Goal: Find specific fact: Find specific fact

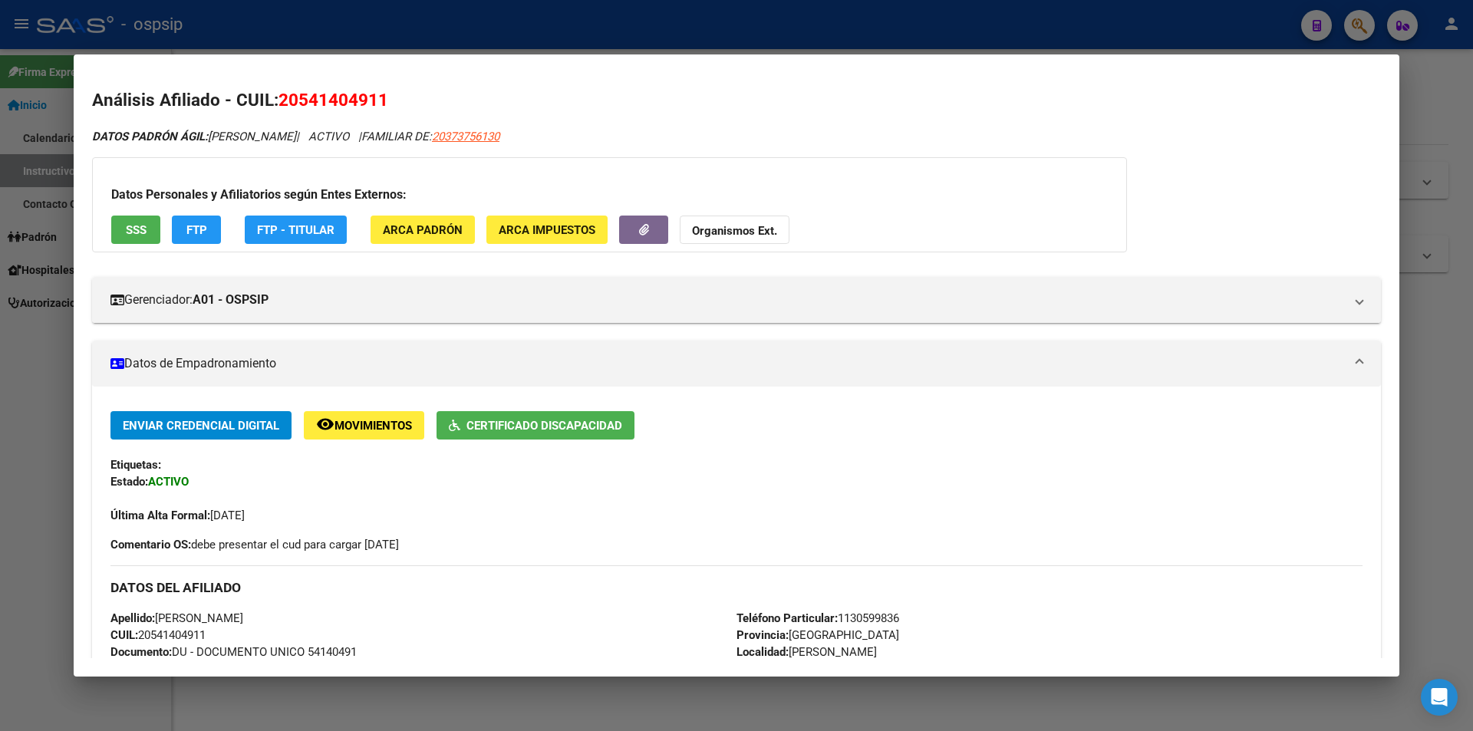
click at [3, 387] on div at bounding box center [736, 365] width 1473 height 731
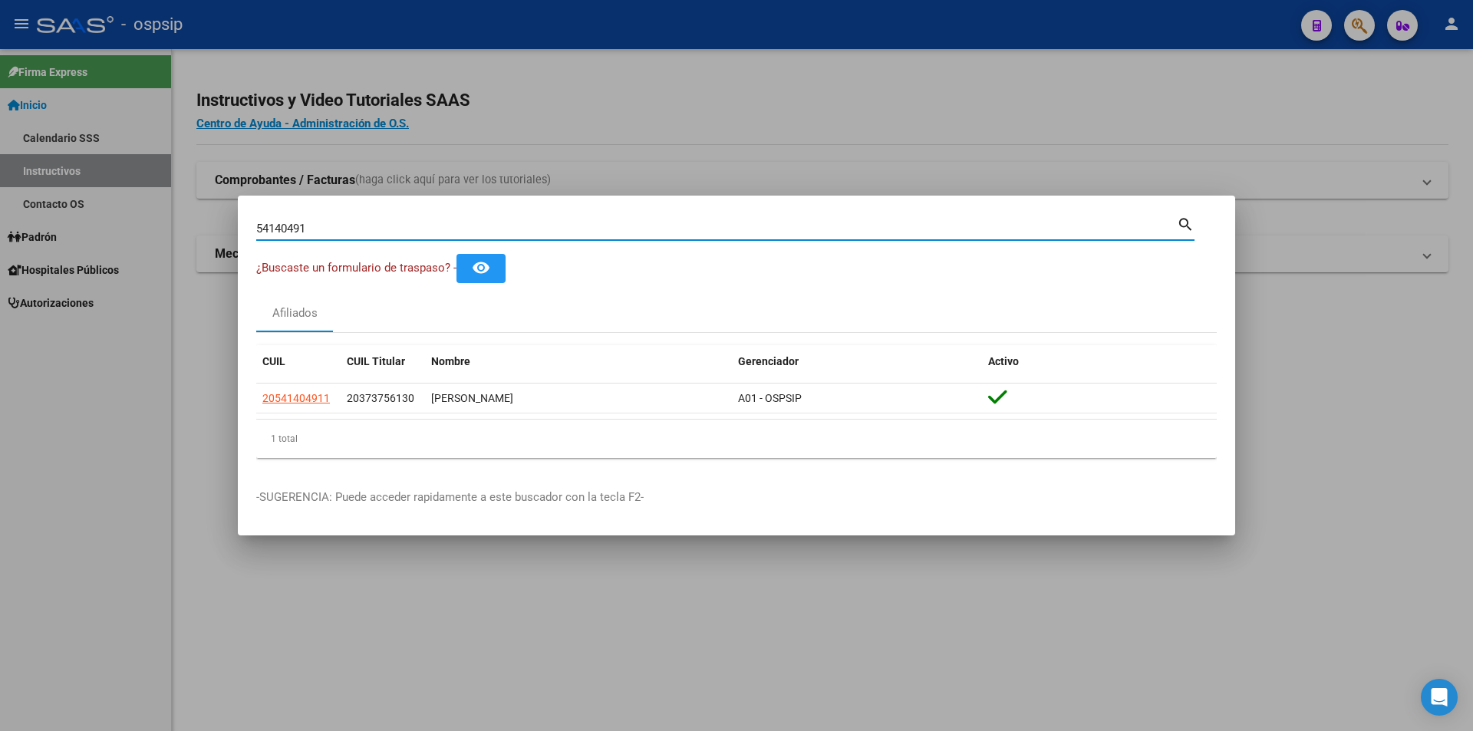
click at [279, 230] on input "54140491" at bounding box center [716, 229] width 921 height 14
paste input "372538"
type input "53725381"
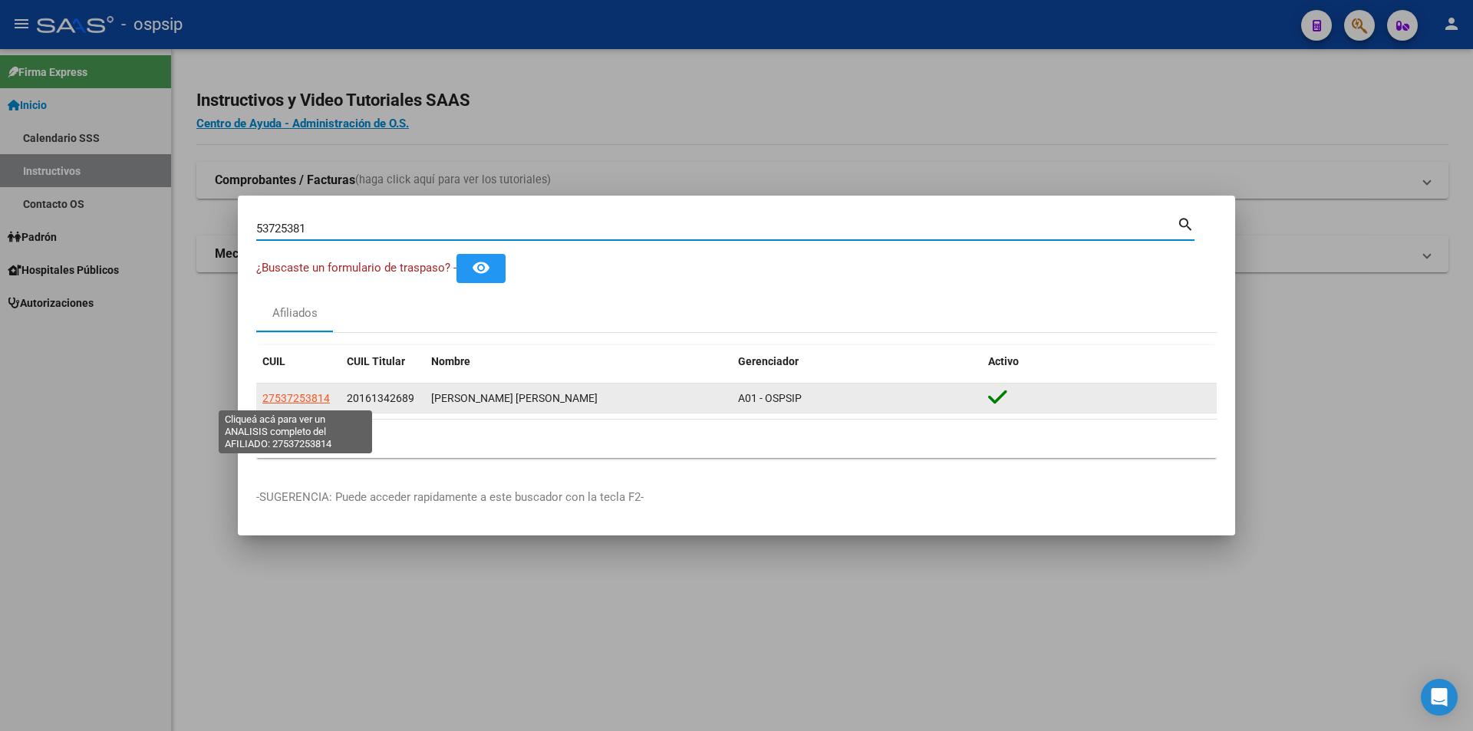
click at [315, 400] on span "27537253814" at bounding box center [296, 398] width 68 height 12
type textarea "27537253814"
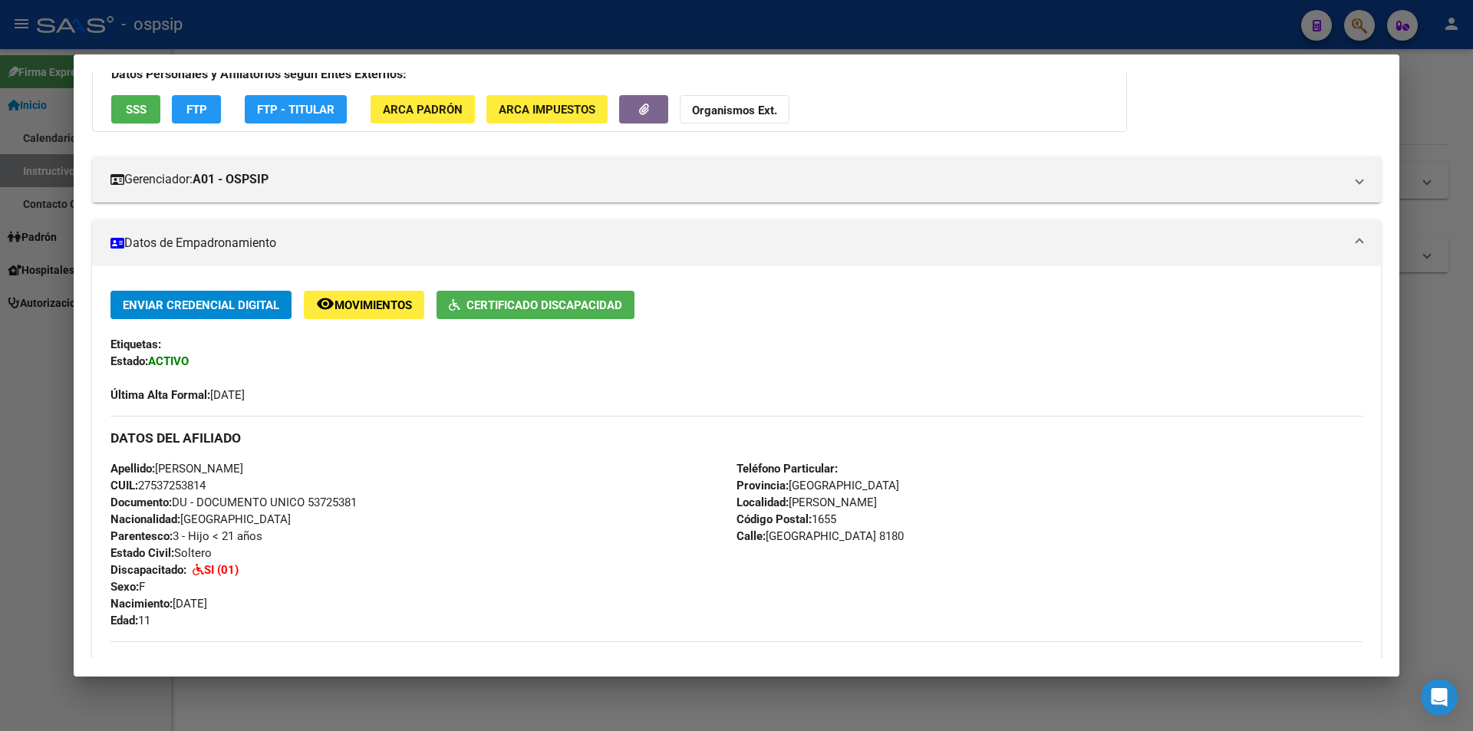
scroll to position [124, 0]
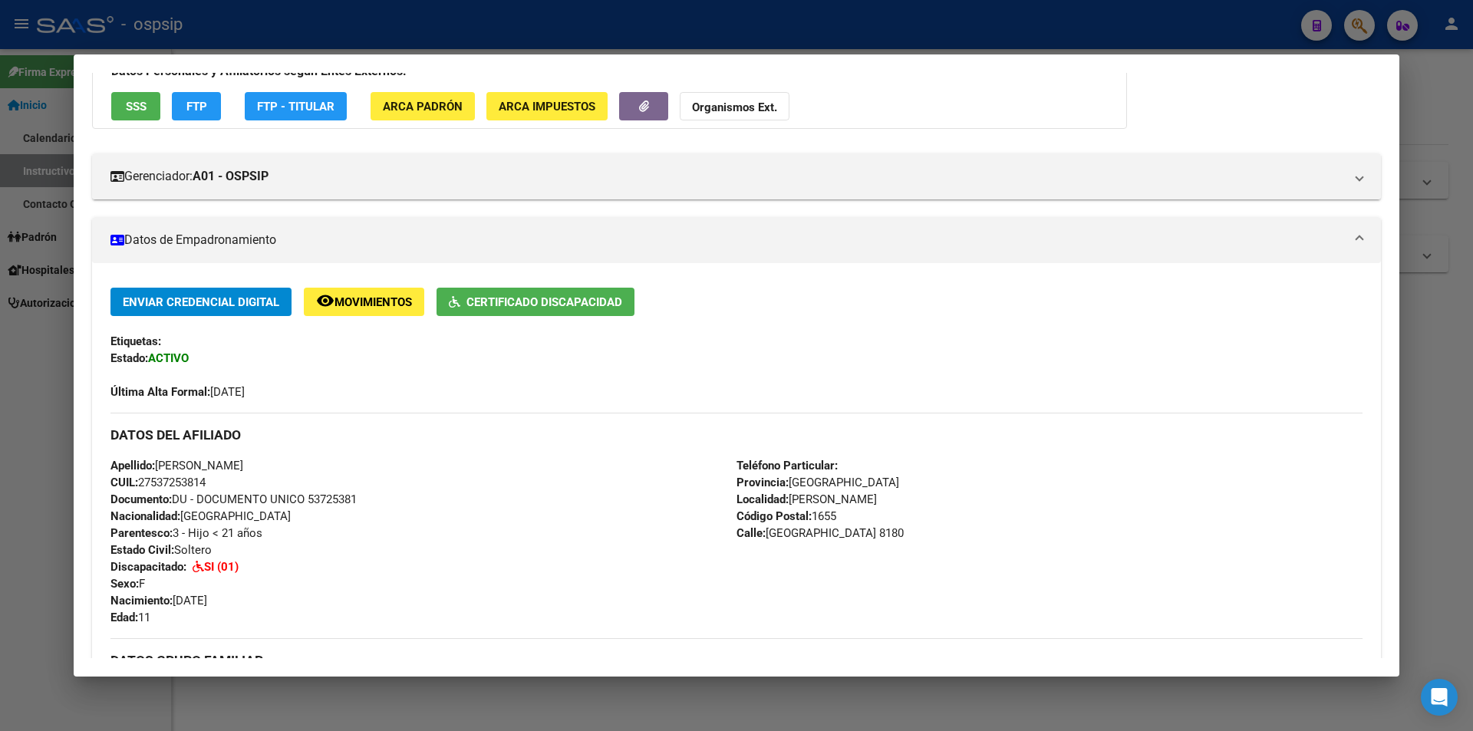
click at [335, 495] on span "Documento: DU - DOCUMENTO UNICO 53725381" at bounding box center [233, 500] width 246 height 14
copy span "53725381"
